Goal: Transaction & Acquisition: Purchase product/service

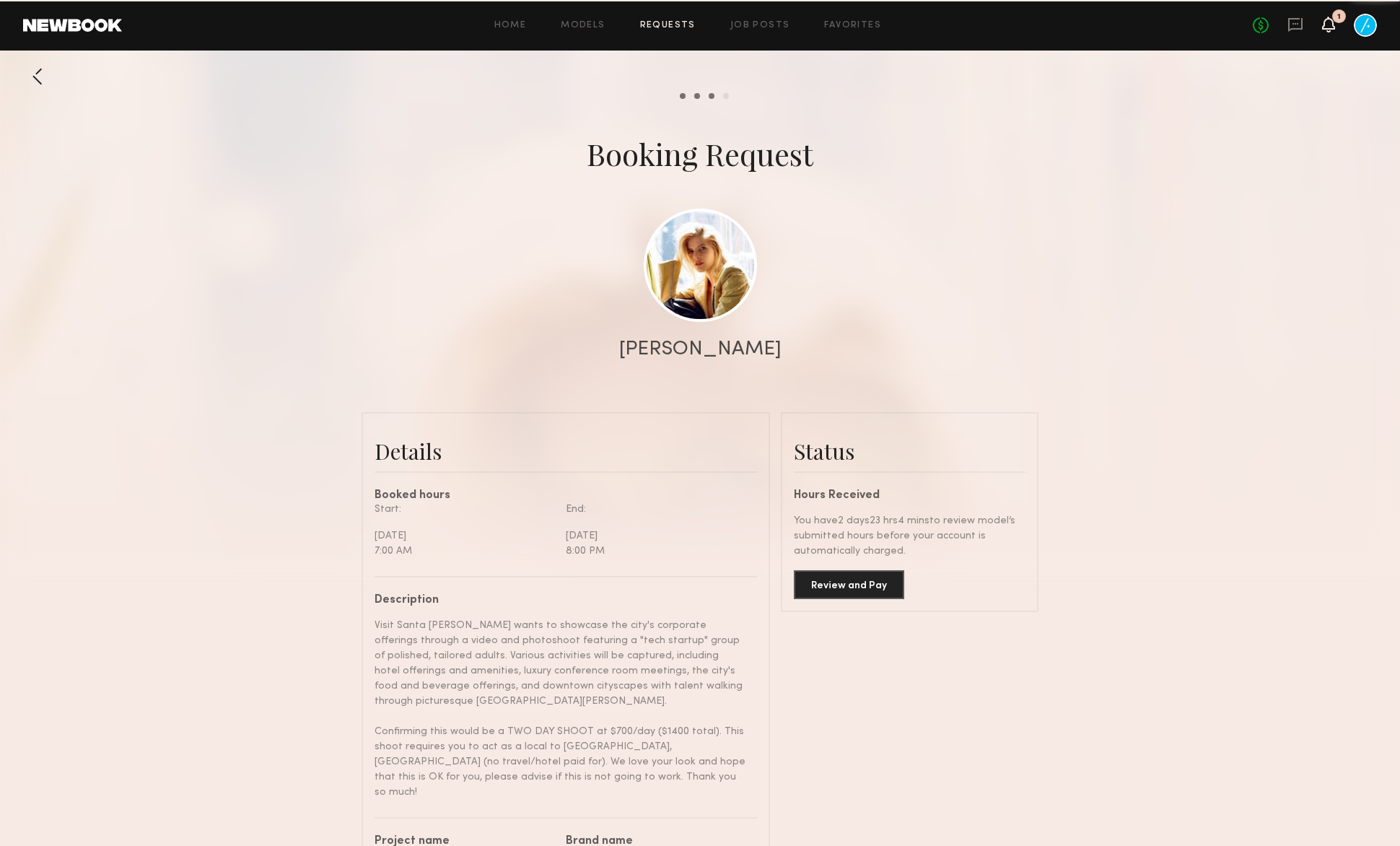
scroll to position [1246, 0]
click at [1333, 25] on icon at bounding box center [1328, 23] width 12 height 10
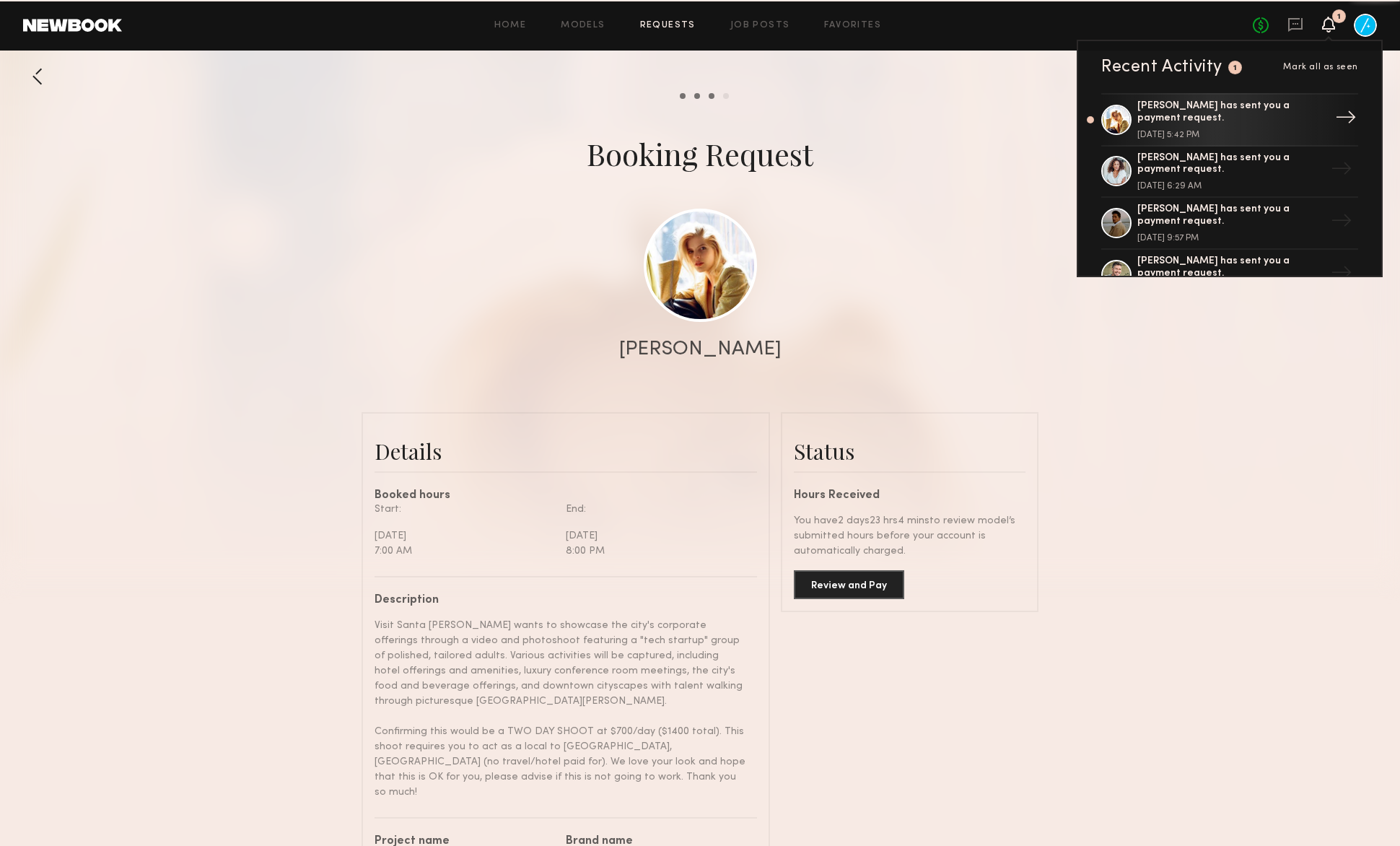
click at [1202, 122] on div "[PERSON_NAME] has sent you a payment request." at bounding box center [1230, 113] width 187 height 25
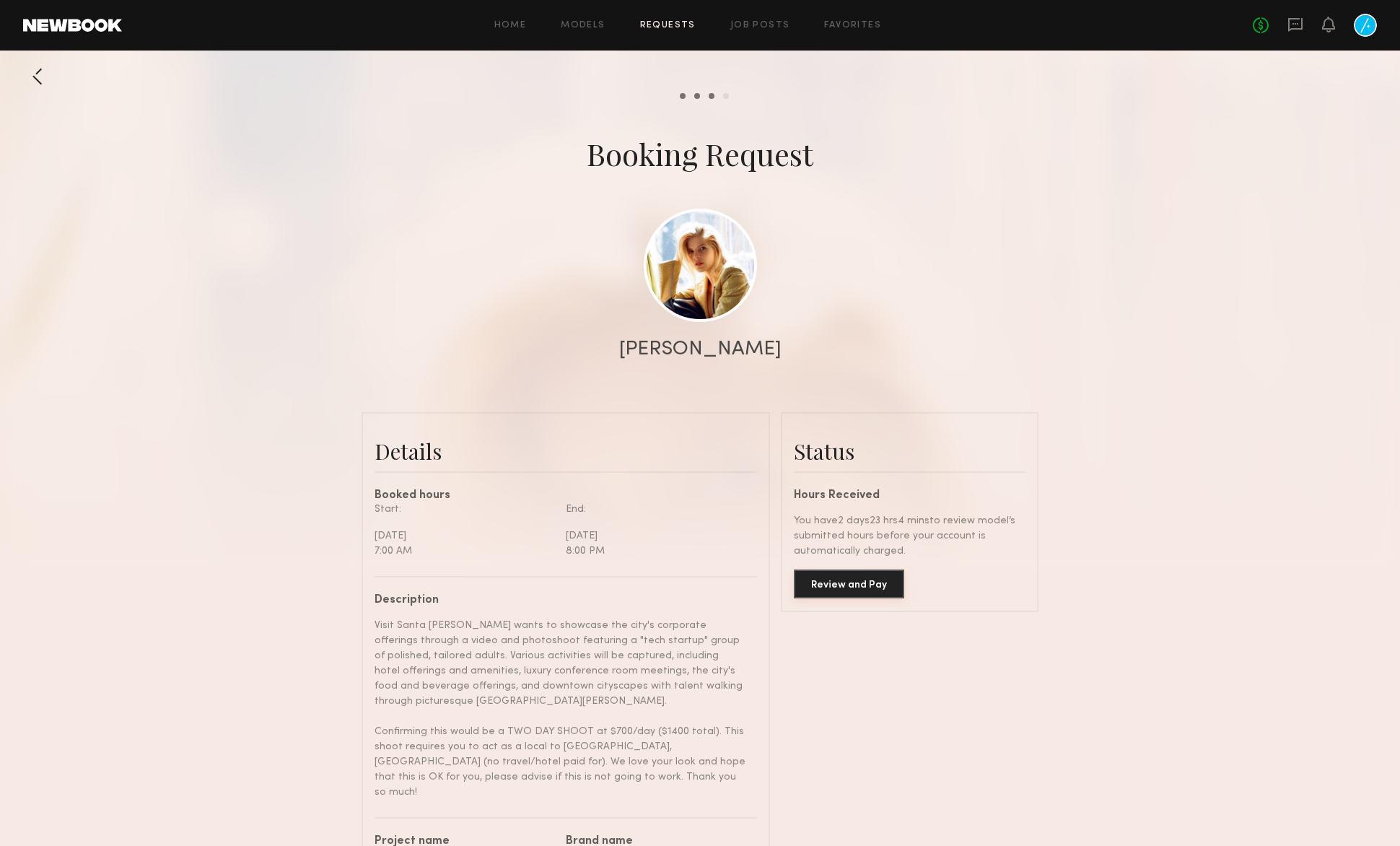
click at [853, 581] on button "Review and Pay" at bounding box center [849, 583] width 110 height 29
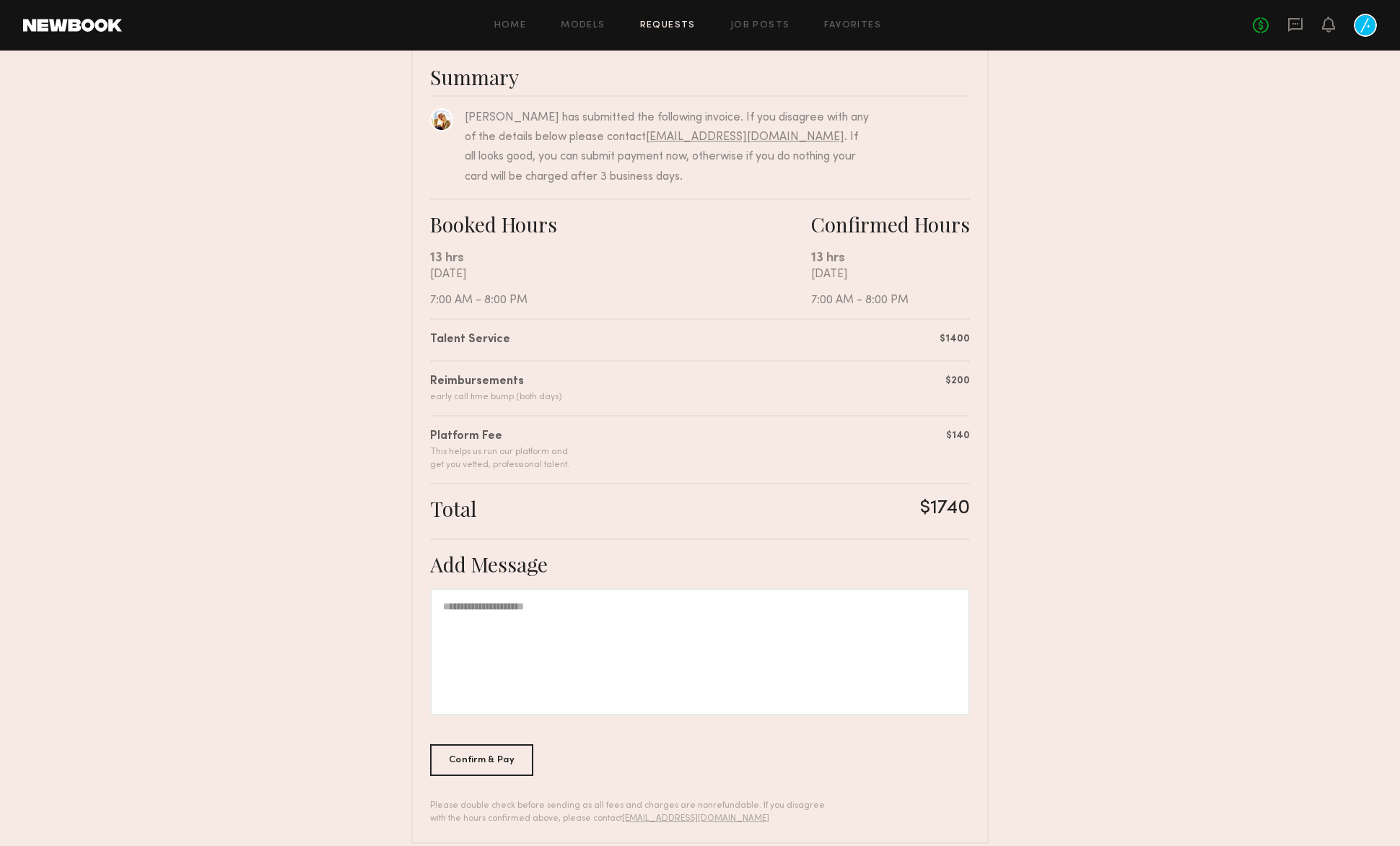
scroll to position [131, 0]
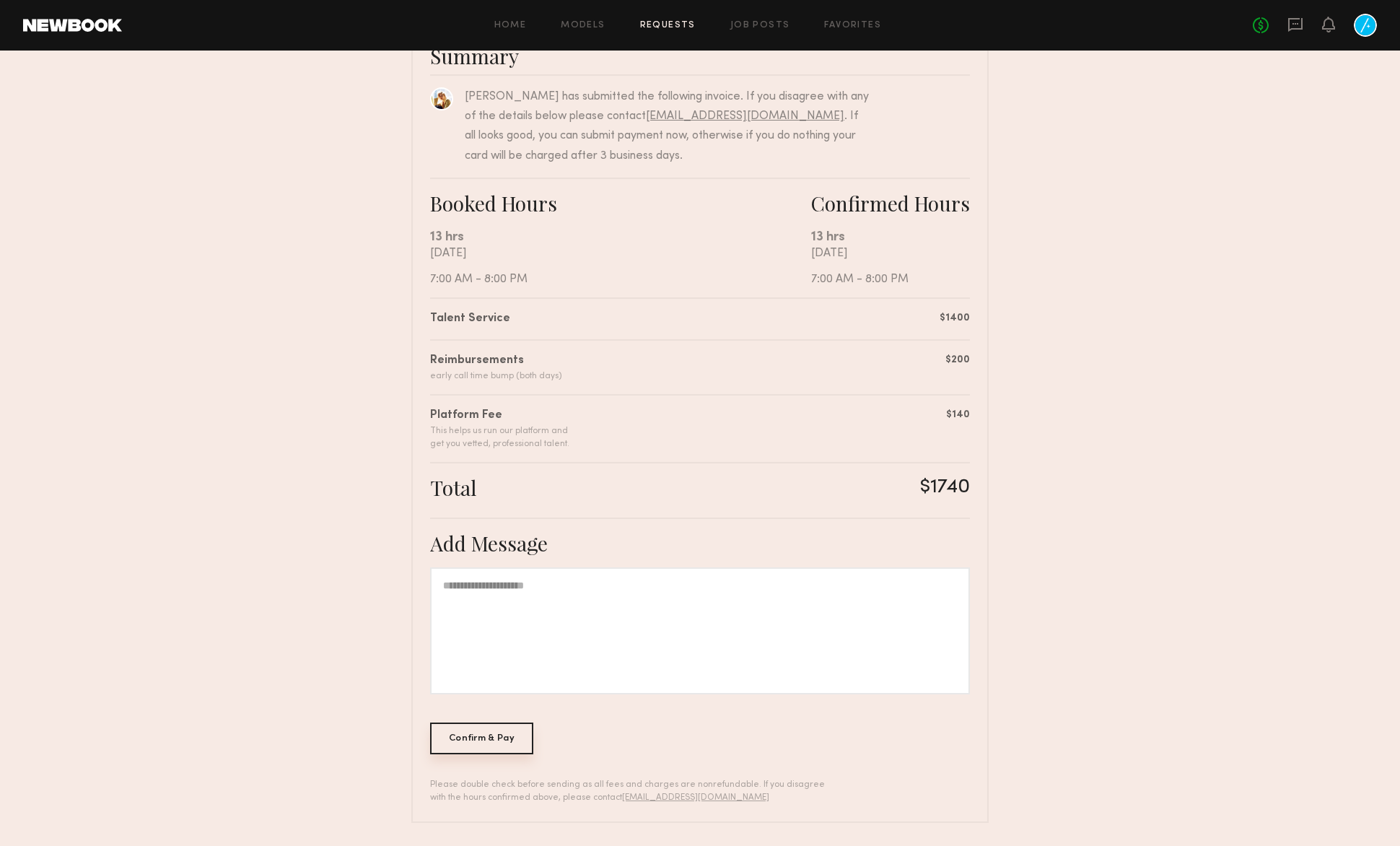
click at [478, 738] on div "Confirm & Pay" at bounding box center [482, 738] width 103 height 32
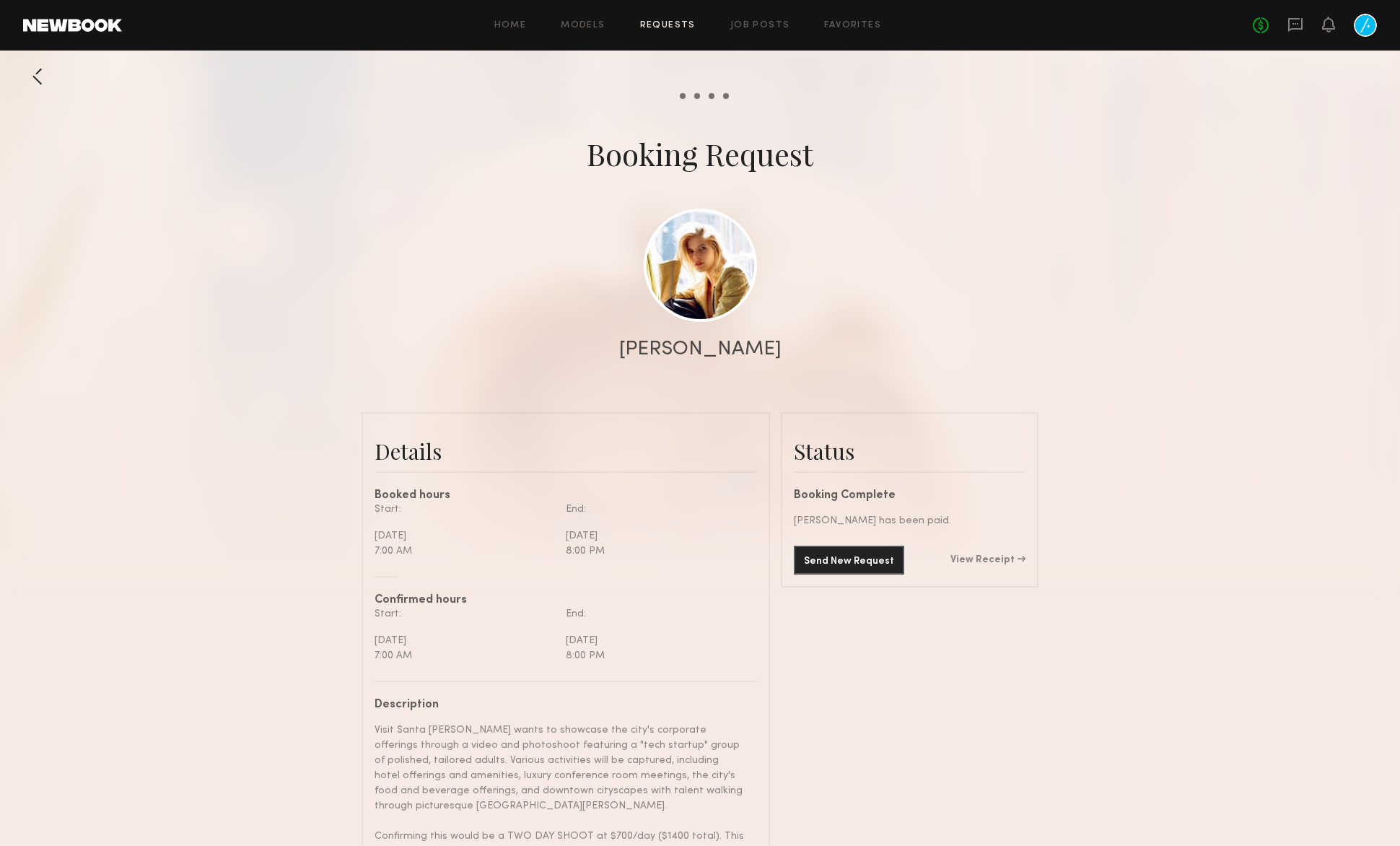
scroll to position [1246, 0]
